Goal: Information Seeking & Learning: Learn about a topic

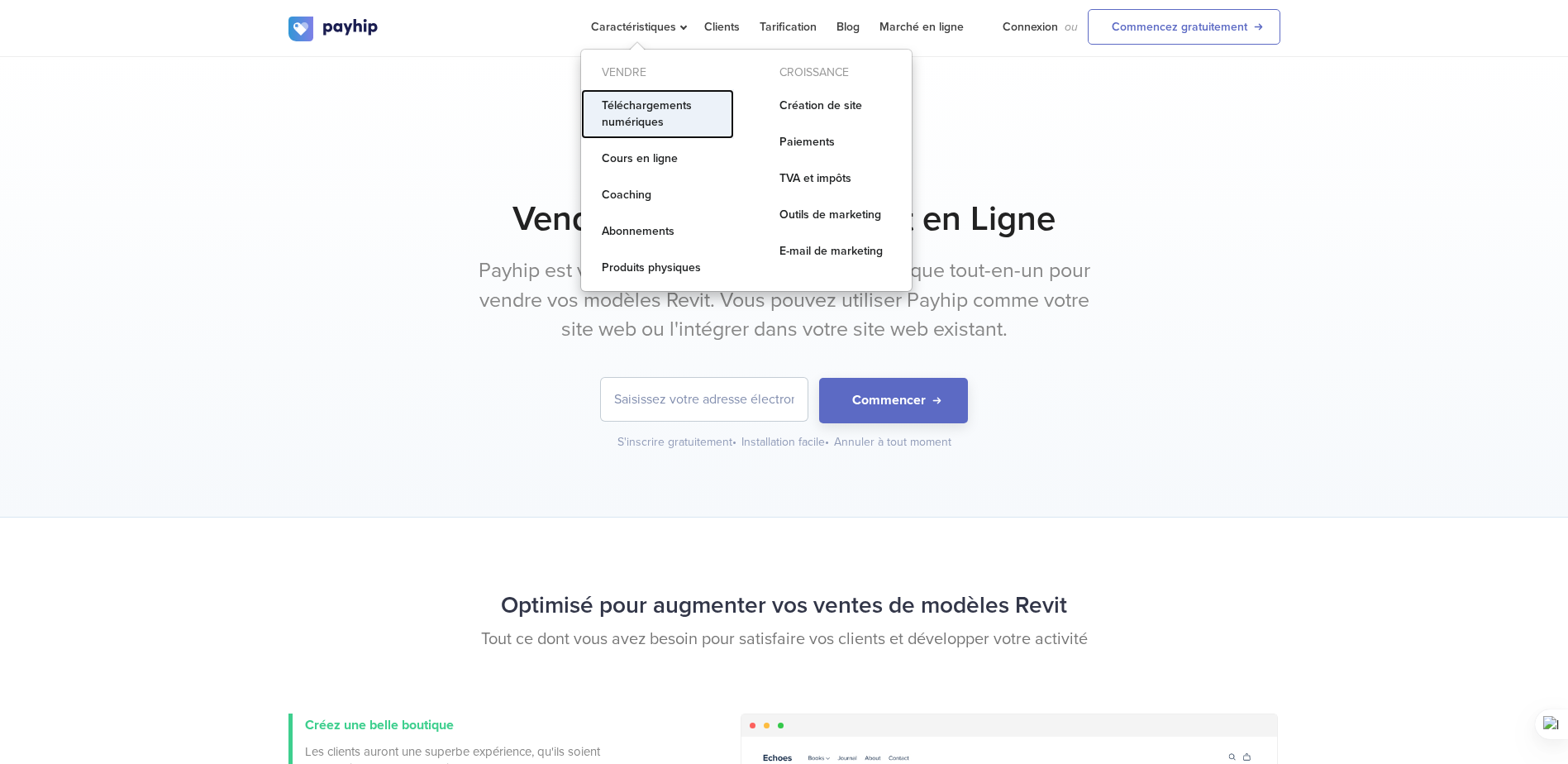
click at [655, 109] on link "Téléchargements numériques" at bounding box center [658, 113] width 153 height 50
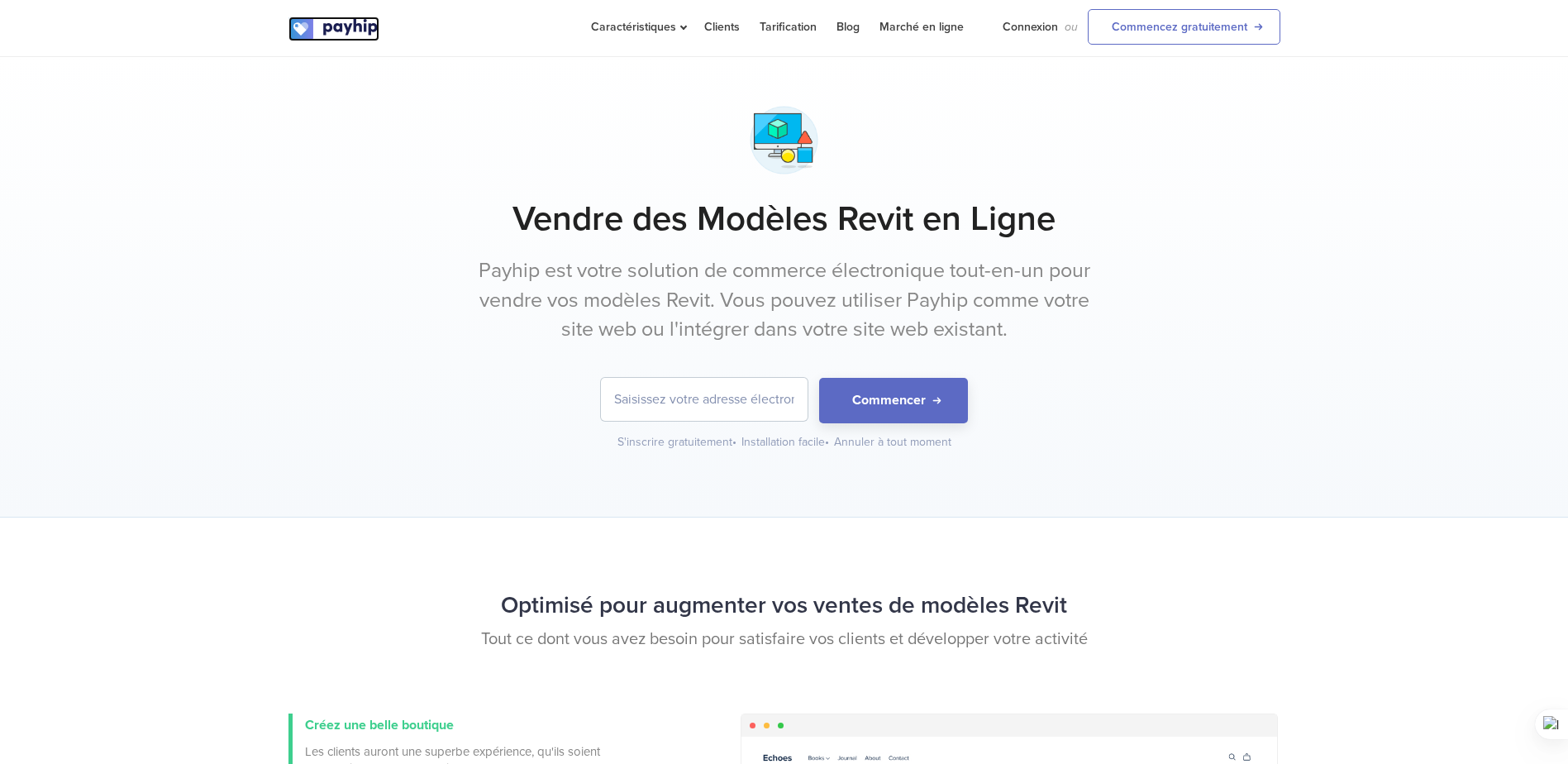
click at [332, 25] on img at bounding box center [334, 29] width 91 height 25
